Goal: Task Accomplishment & Management: Manage account settings

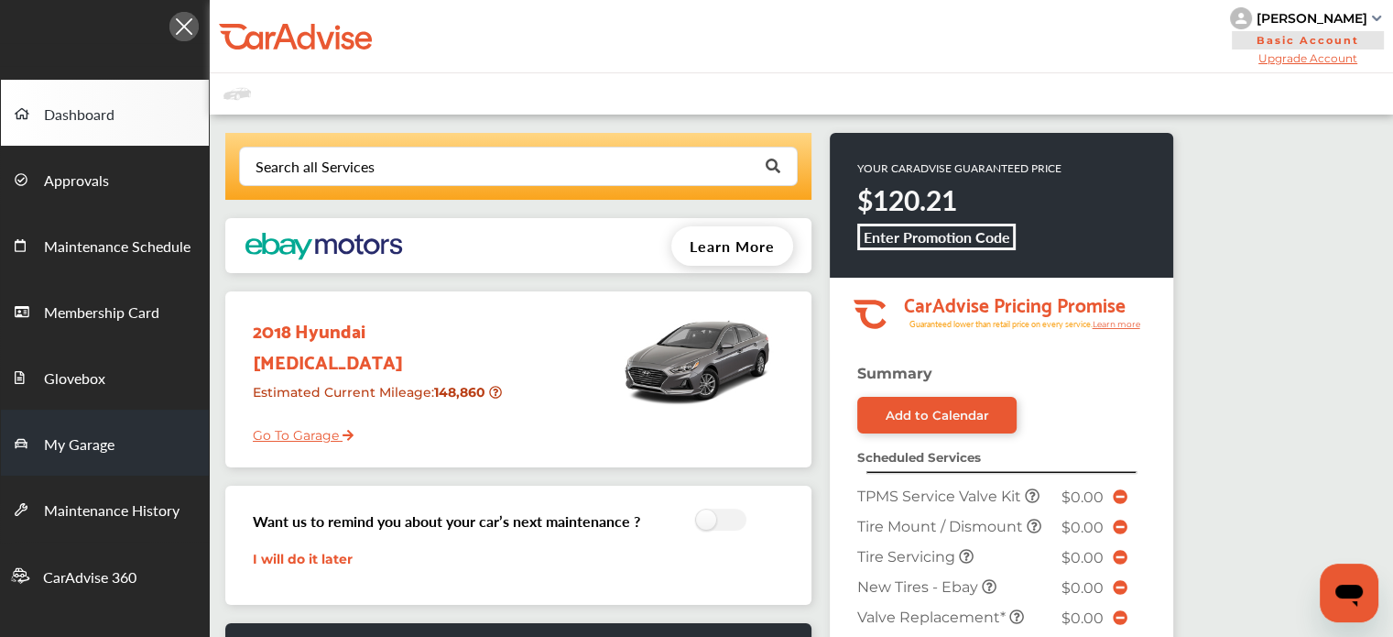
click at [44, 443] on span "My Garage" at bounding box center [79, 445] width 71 height 24
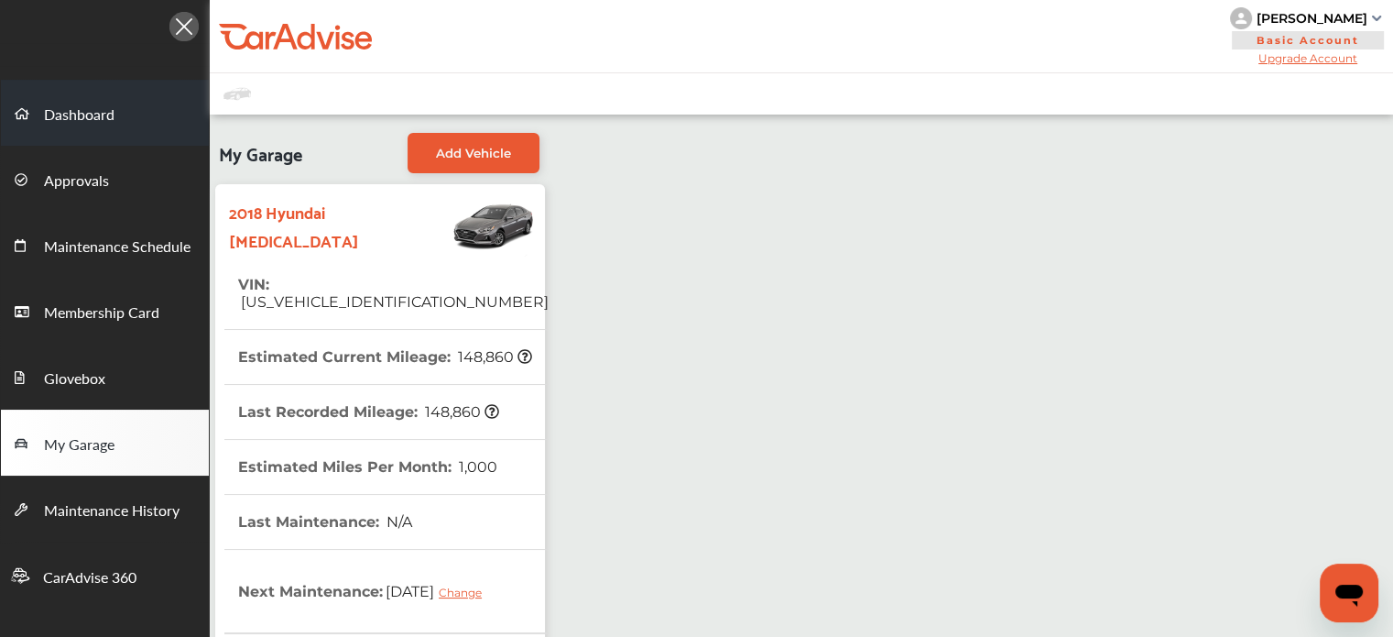
click at [74, 115] on span "Dashboard" at bounding box center [79, 116] width 71 height 24
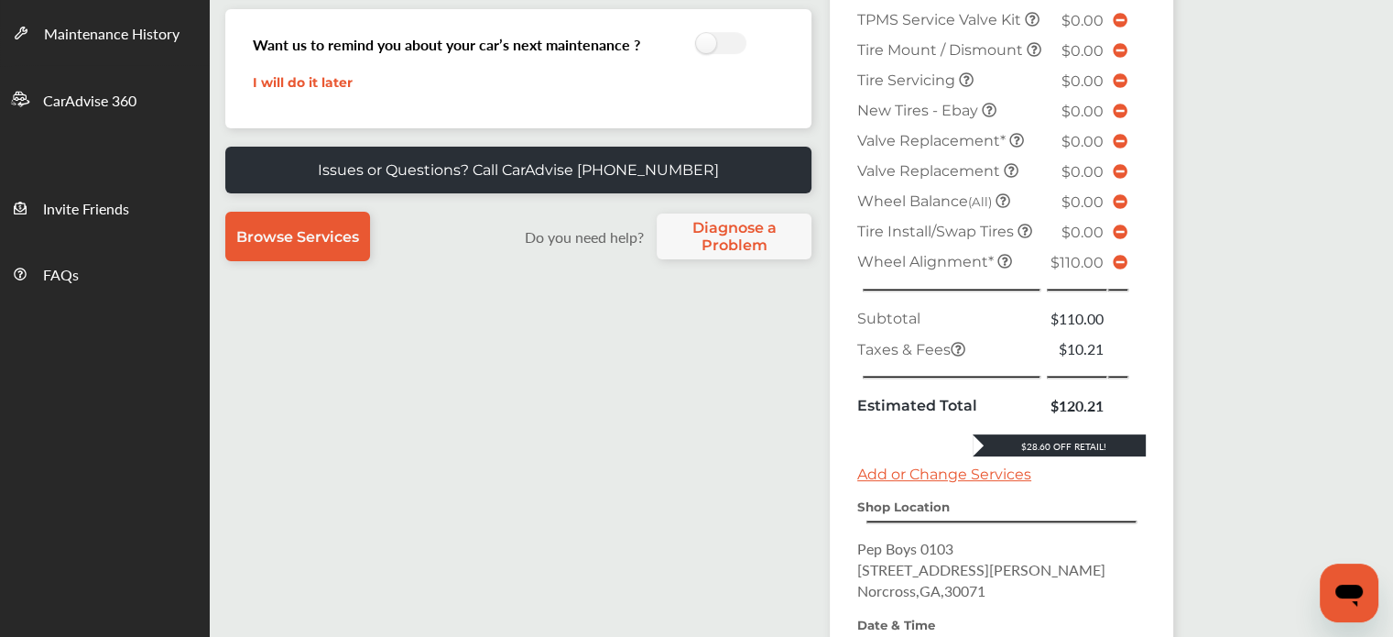
scroll to position [476, 0]
click at [1113, 269] on icon at bounding box center [1120, 262] width 15 height 15
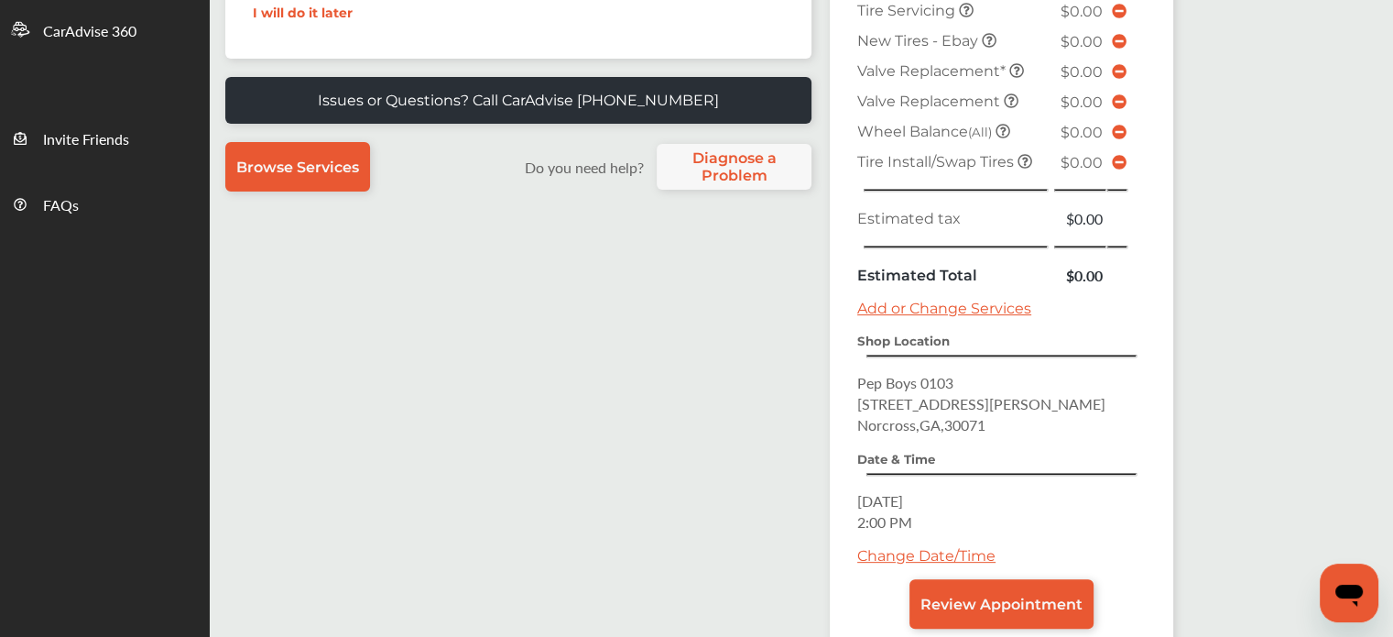
scroll to position [564, 0]
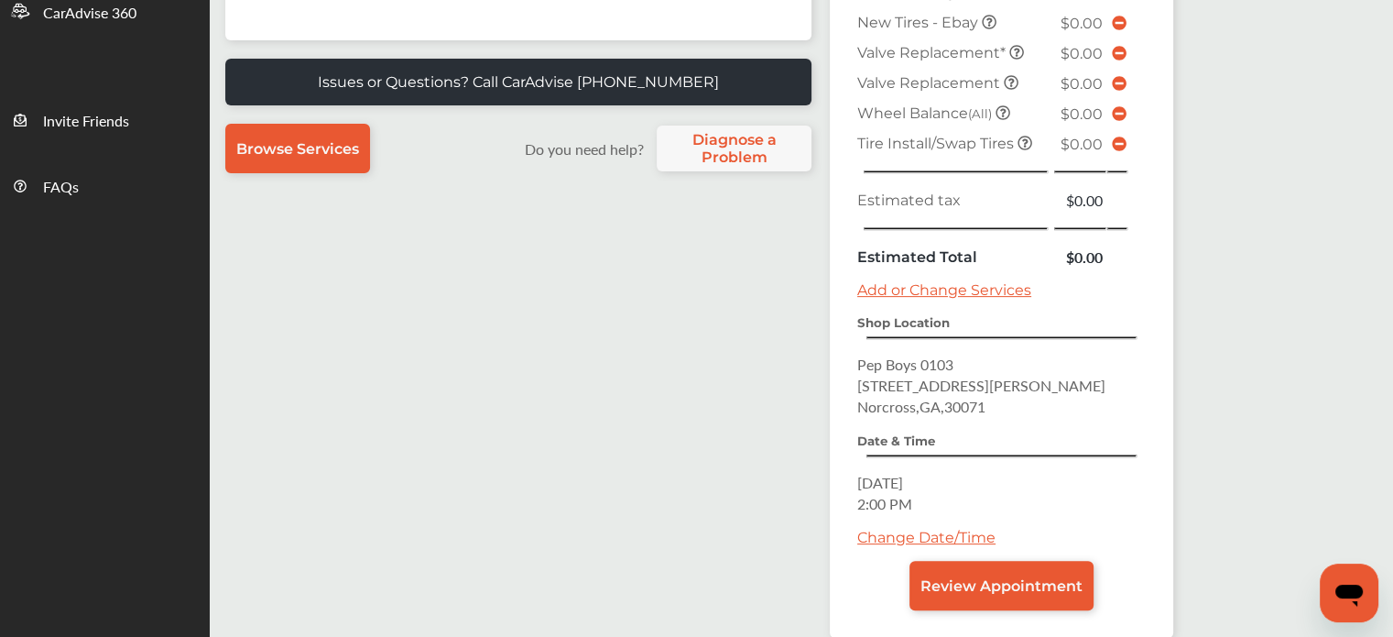
click at [938, 530] on link "Change Date/Time" at bounding box center [926, 537] width 138 height 17
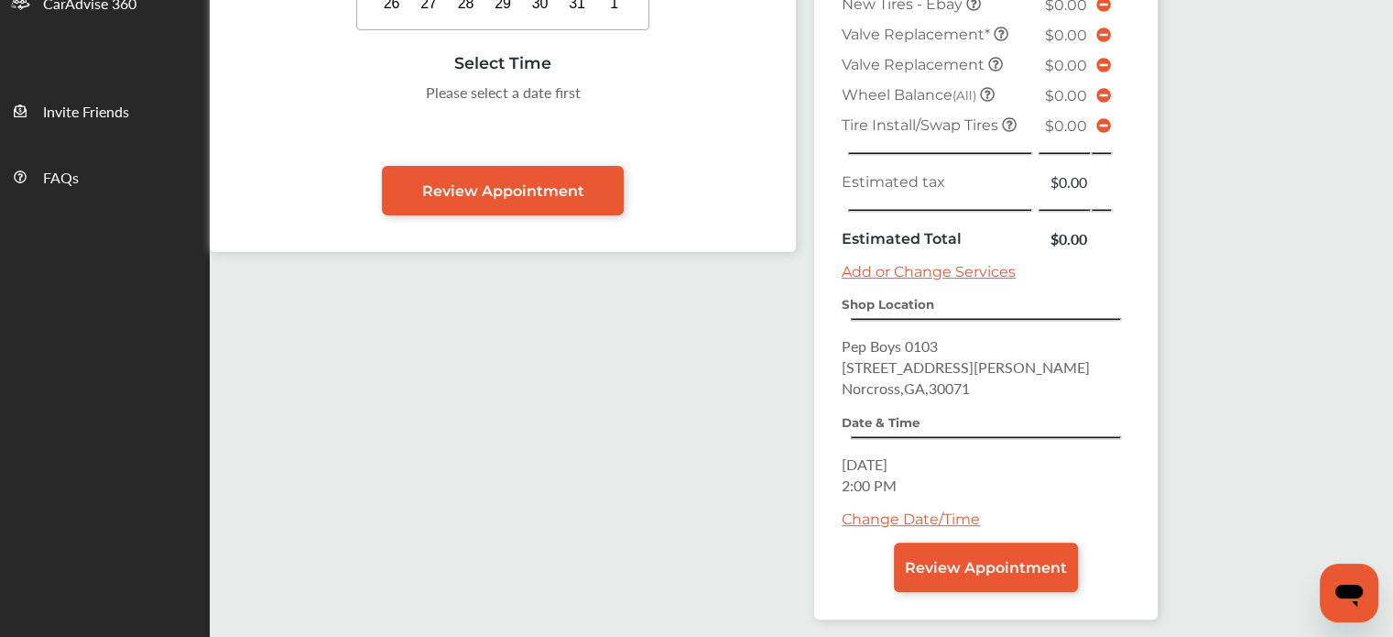
scroll to position [619, 0]
